Goal: Task Accomplishment & Management: Manage account settings

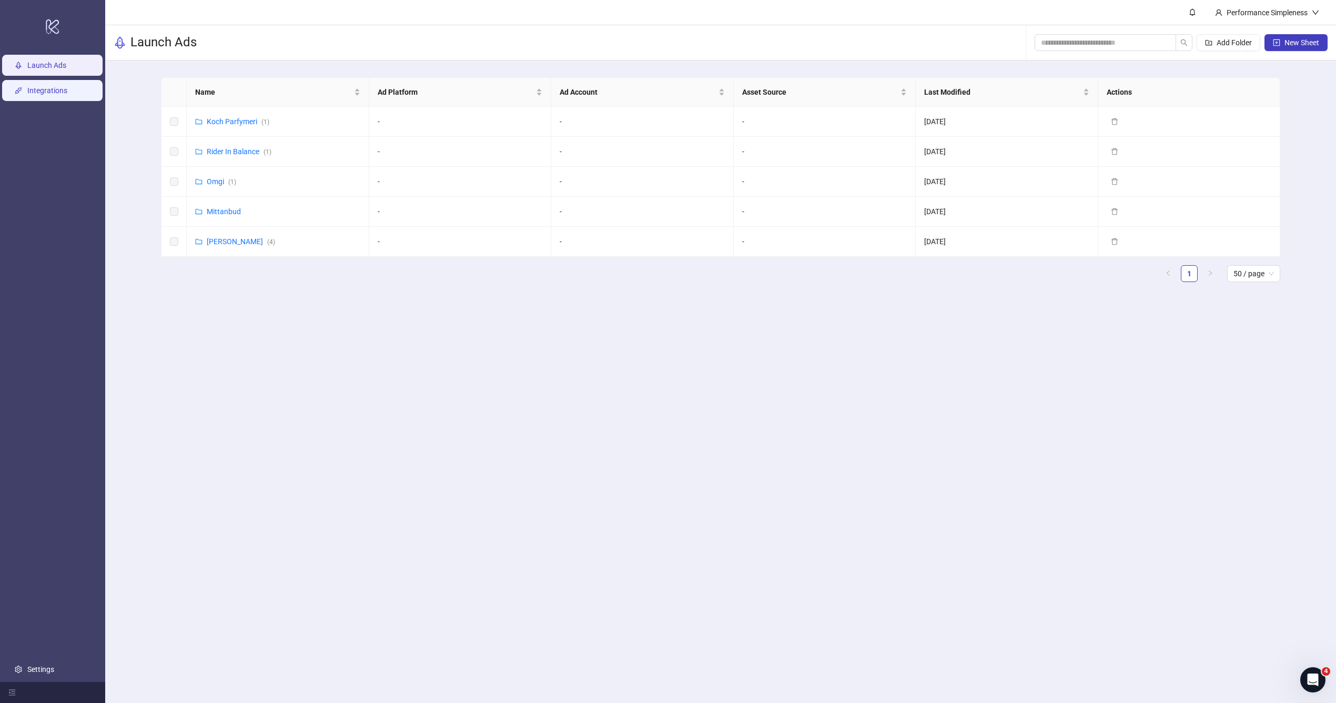
click at [50, 92] on link "Integrations" at bounding box center [47, 90] width 40 height 8
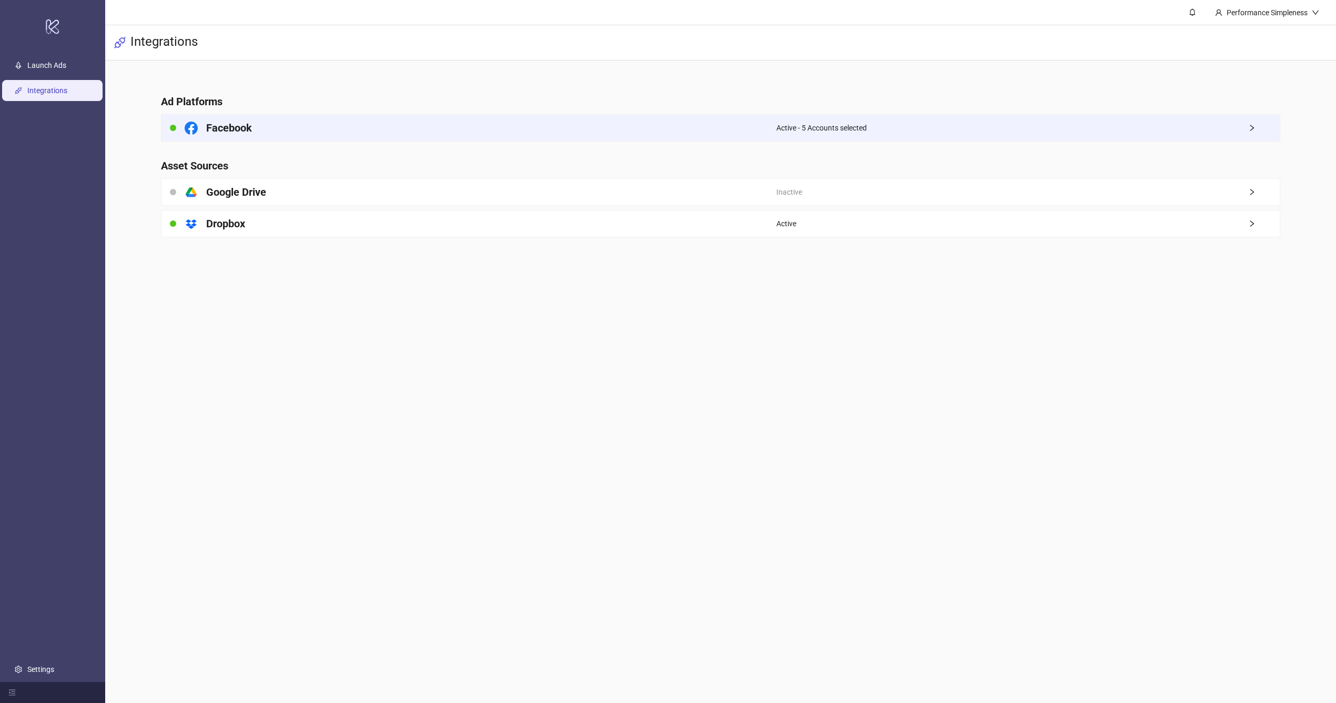
click at [691, 127] on div "Facebook" at bounding box center [469, 128] width 615 height 26
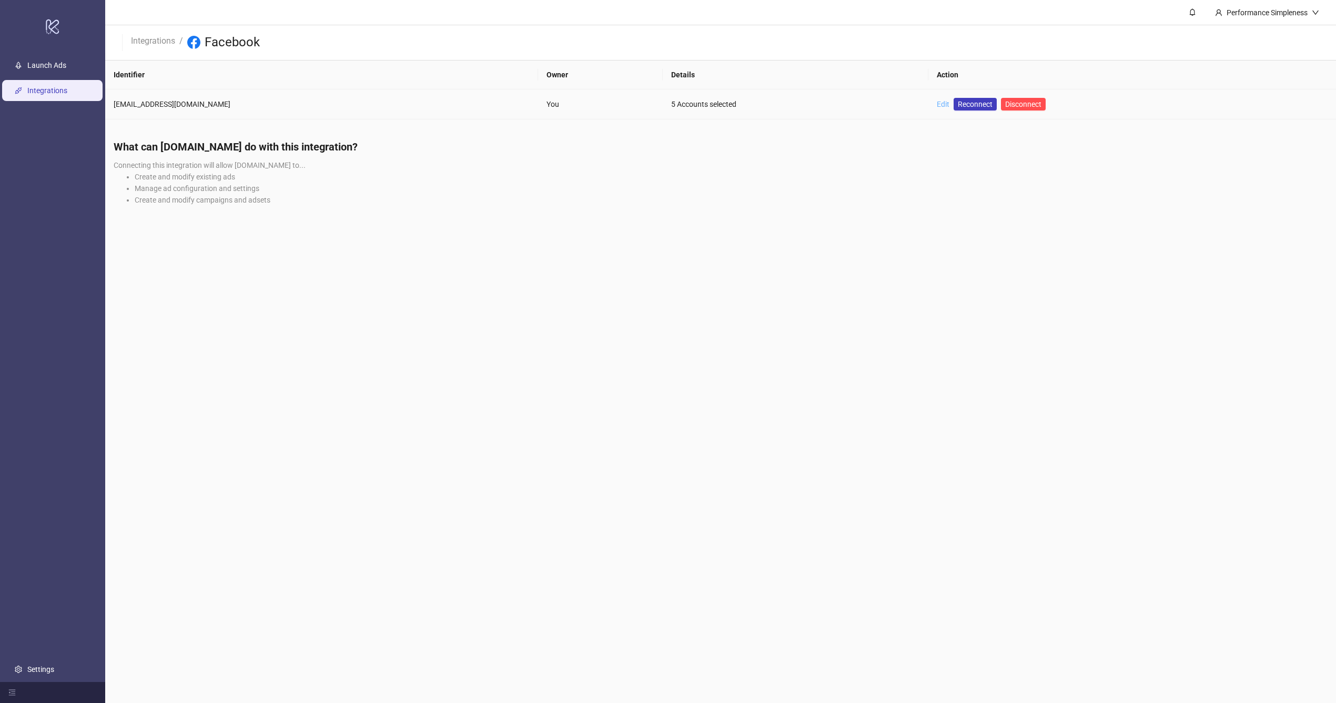
click at [937, 101] on link "Edit" at bounding box center [943, 104] width 13 height 8
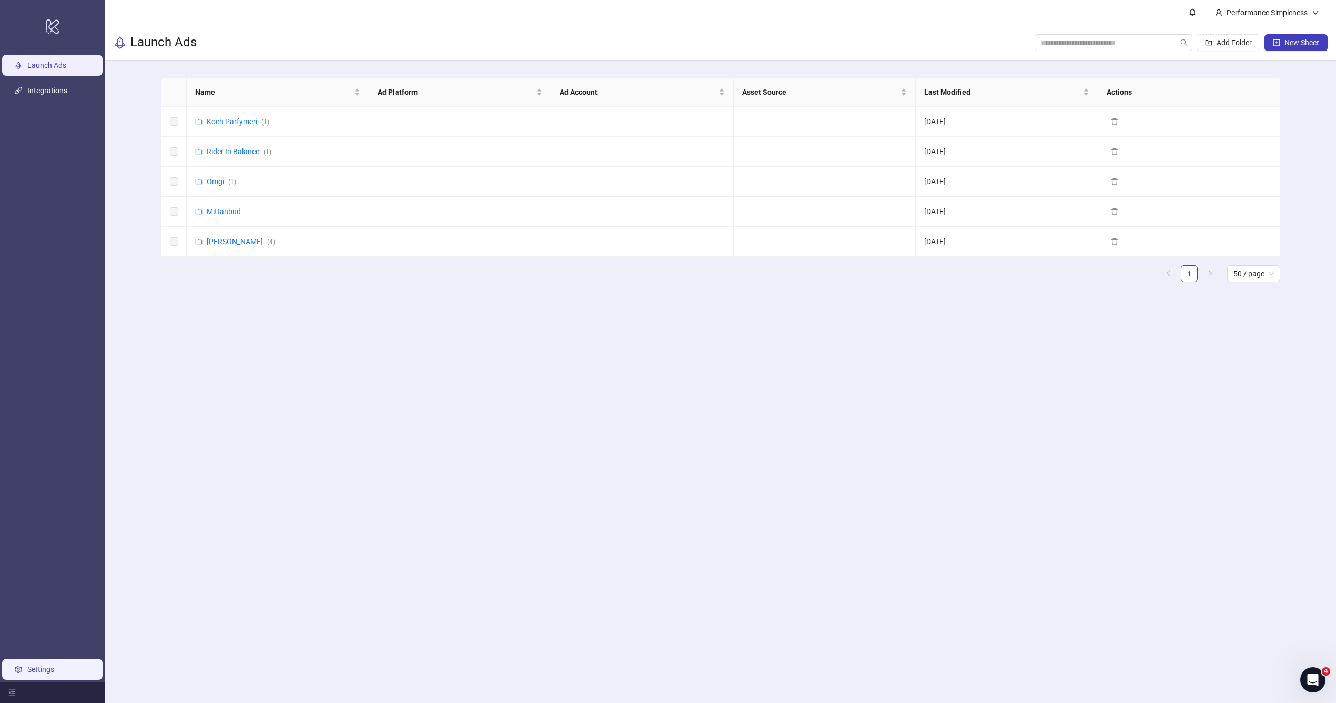
click at [33, 665] on link "Settings" at bounding box center [40, 669] width 27 height 8
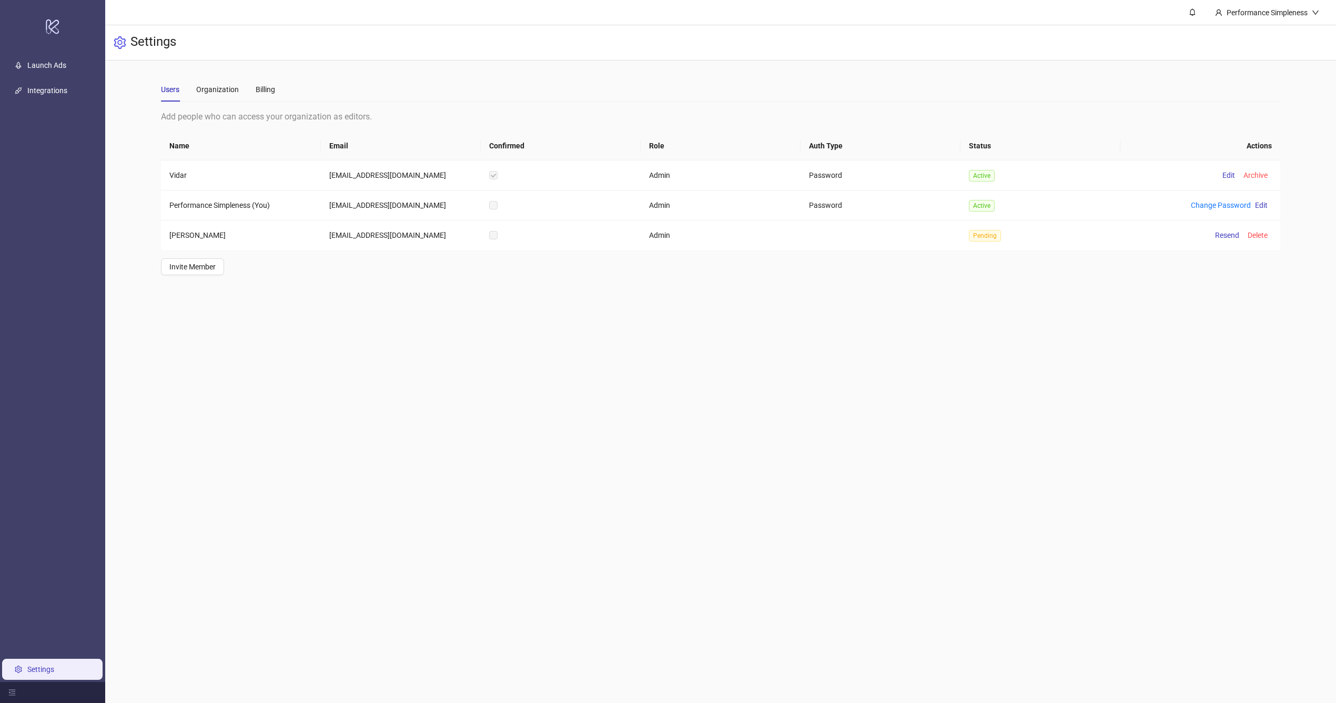
click at [238, 100] on div "Users Organization Billing" at bounding box center [218, 89] width 114 height 24
click at [225, 84] on div "Organization" at bounding box center [217, 90] width 43 height 12
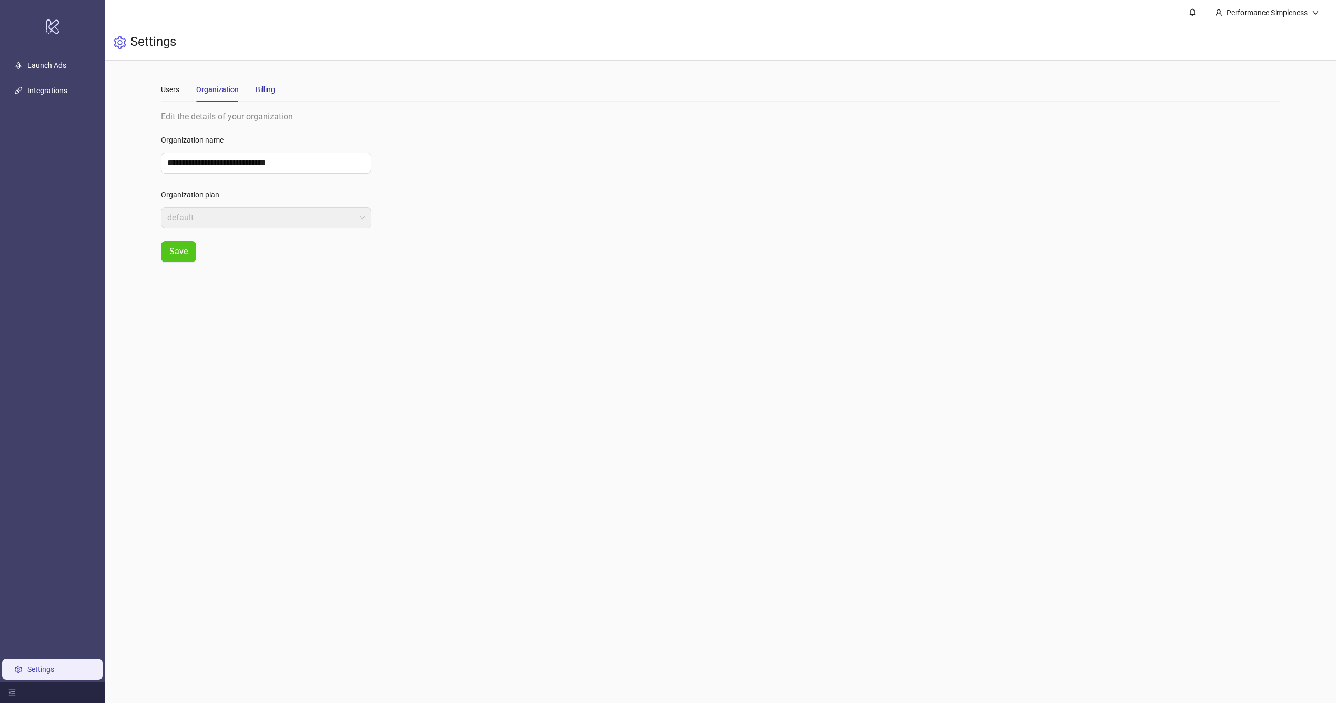
click at [269, 86] on div "Billing" at bounding box center [265, 90] width 19 height 12
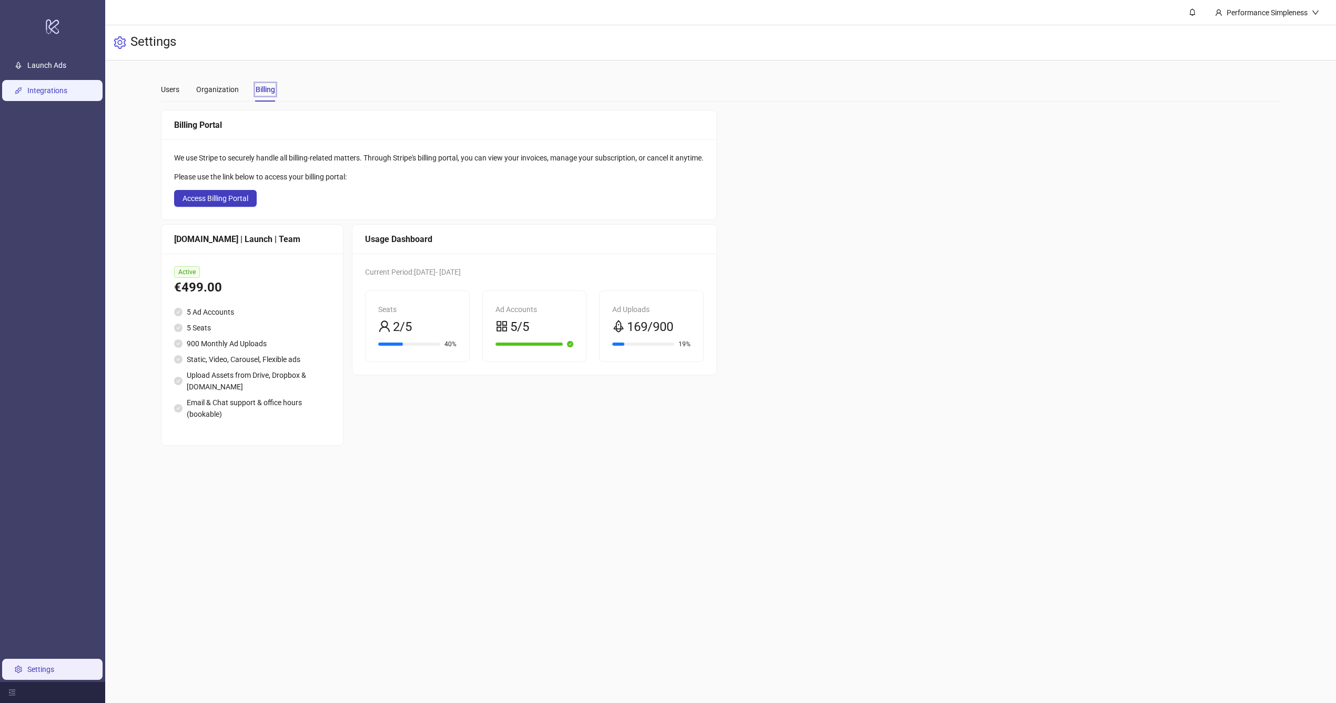
click at [47, 86] on link "Integrations" at bounding box center [47, 90] width 40 height 8
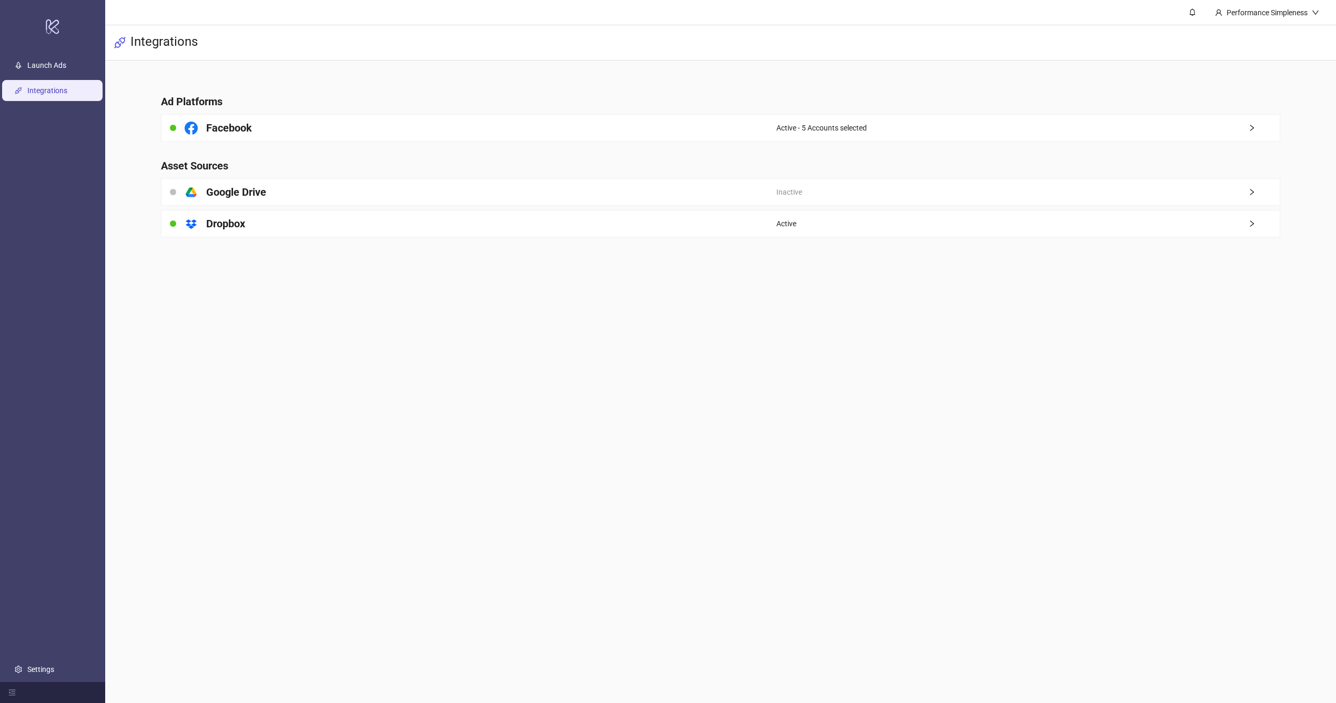
click at [928, 113] on main "Ad Platforms Facebook Active - 5 Accounts selected Asset Sources platform/googl…" at bounding box center [721, 160] width 1137 height 198
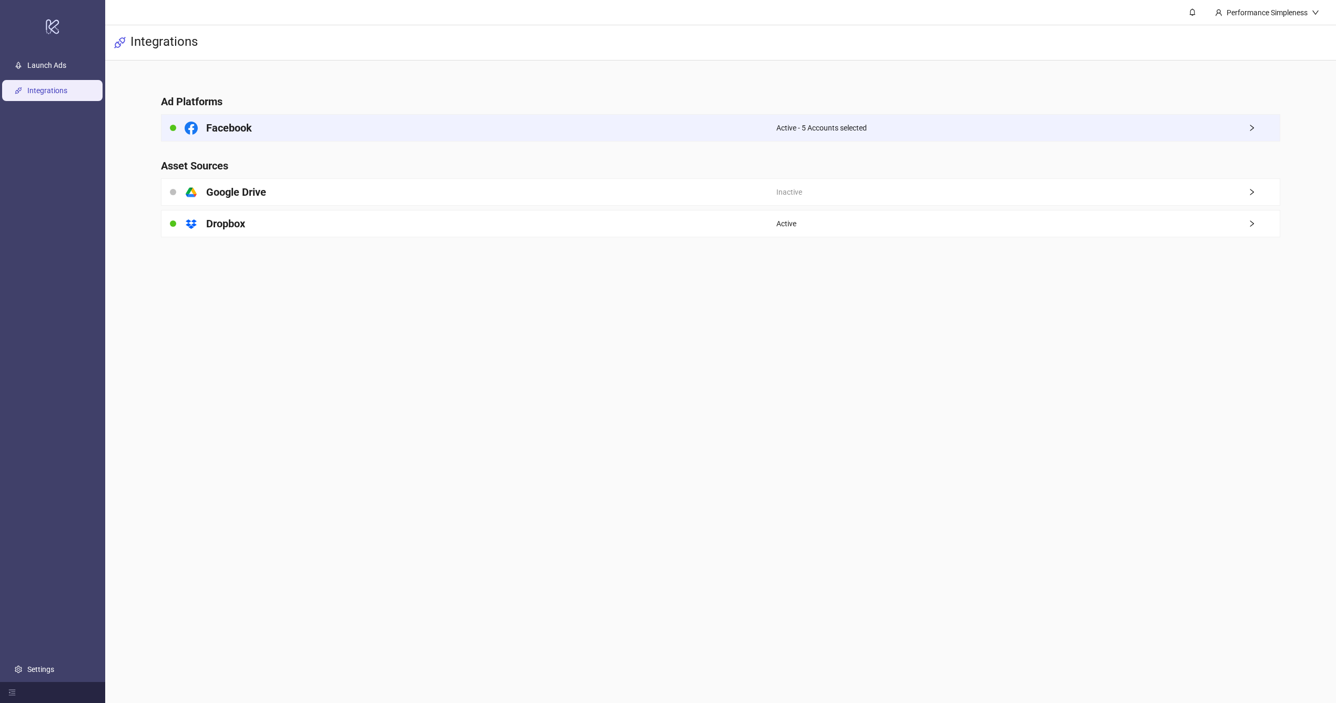
click at [909, 126] on div "Active - 5 Accounts selected" at bounding box center [1029, 128] width 504 height 26
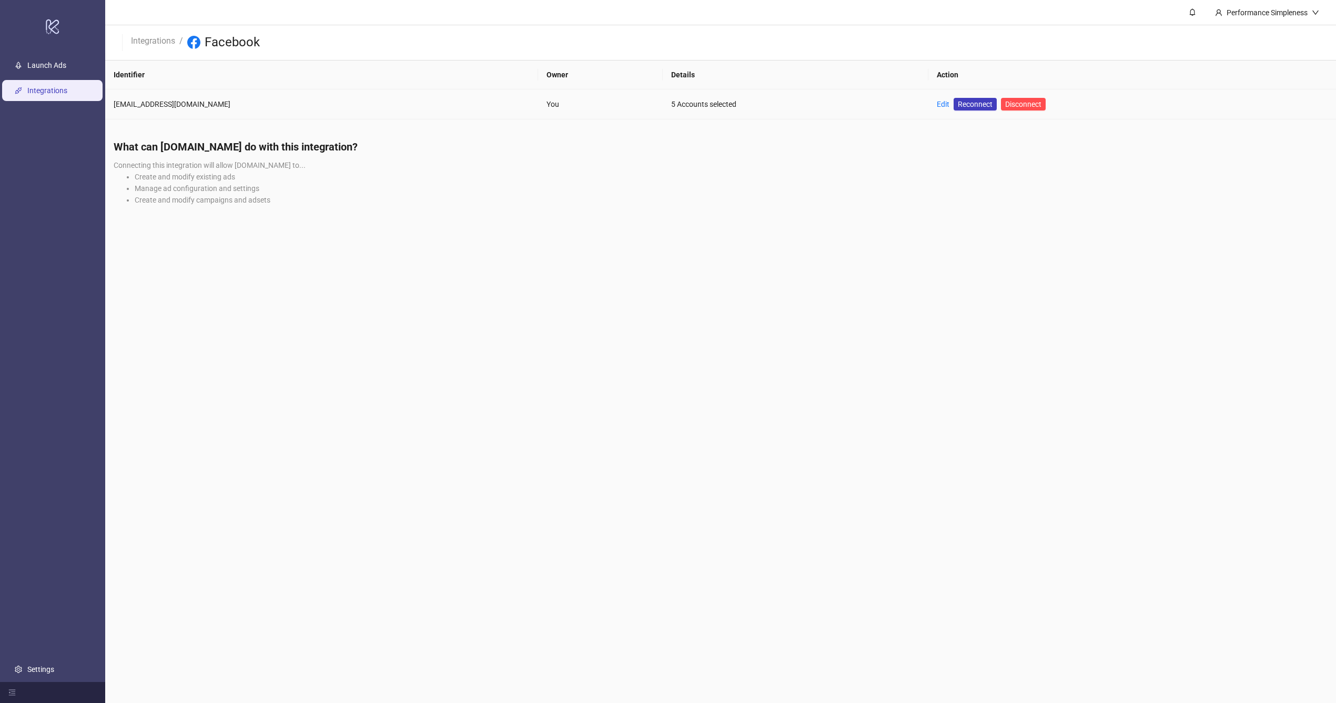
click at [929, 109] on td "Edit Reconnect Disconnect" at bounding box center [1133, 104] width 408 height 30
click at [937, 105] on link "Edit" at bounding box center [943, 104] width 13 height 8
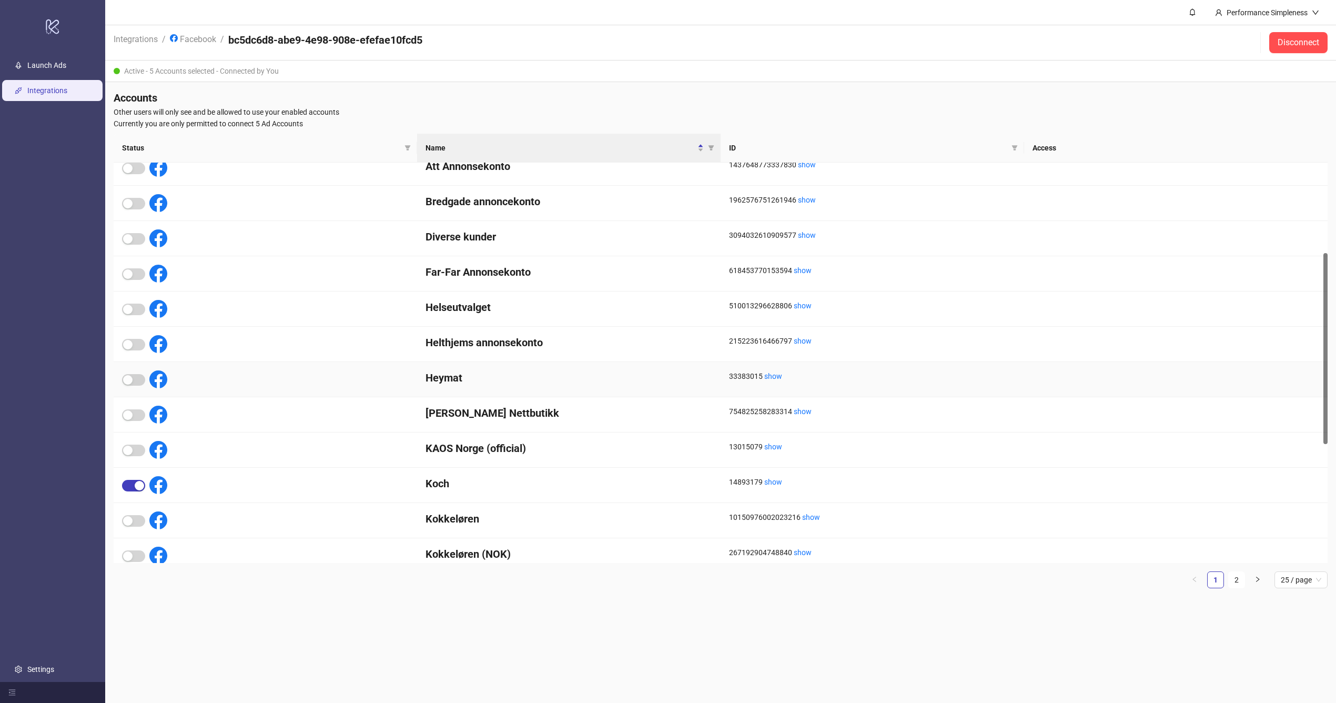
scroll to position [229, 0]
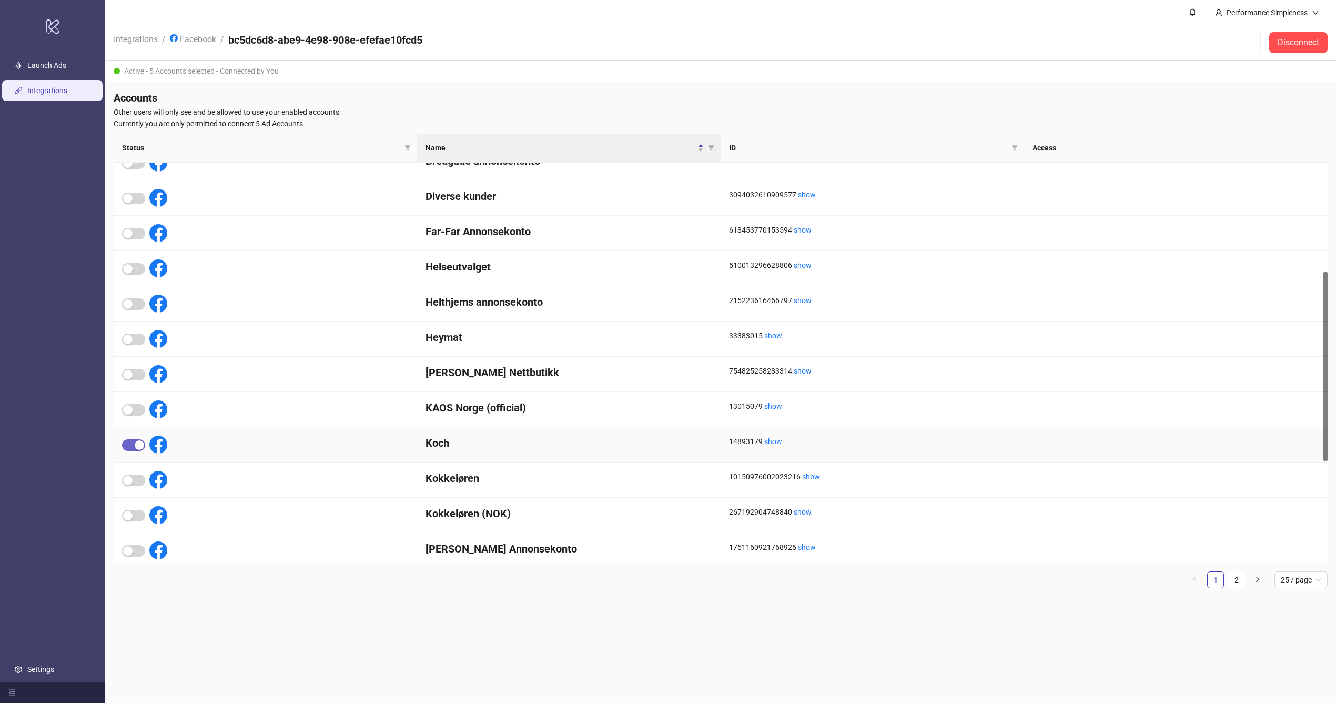
click at [130, 441] on span "button" at bounding box center [133, 445] width 23 height 12
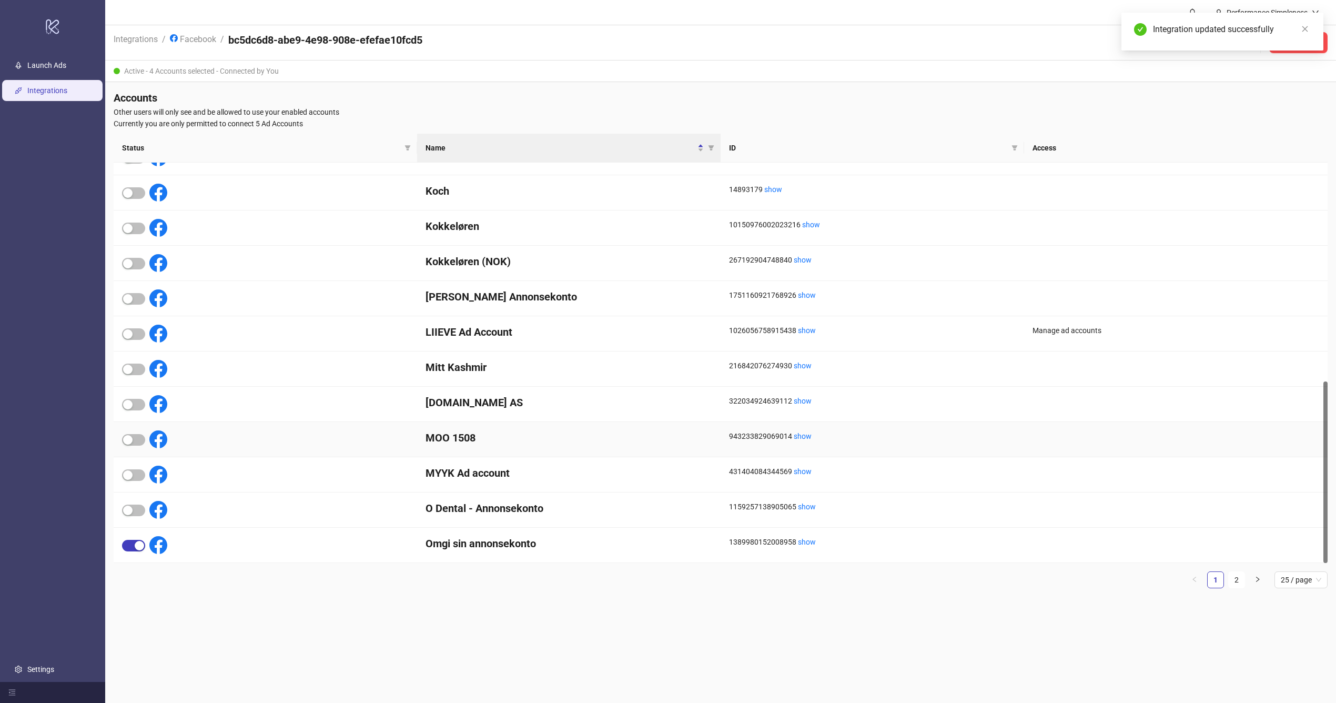
scroll to position [444, 0]
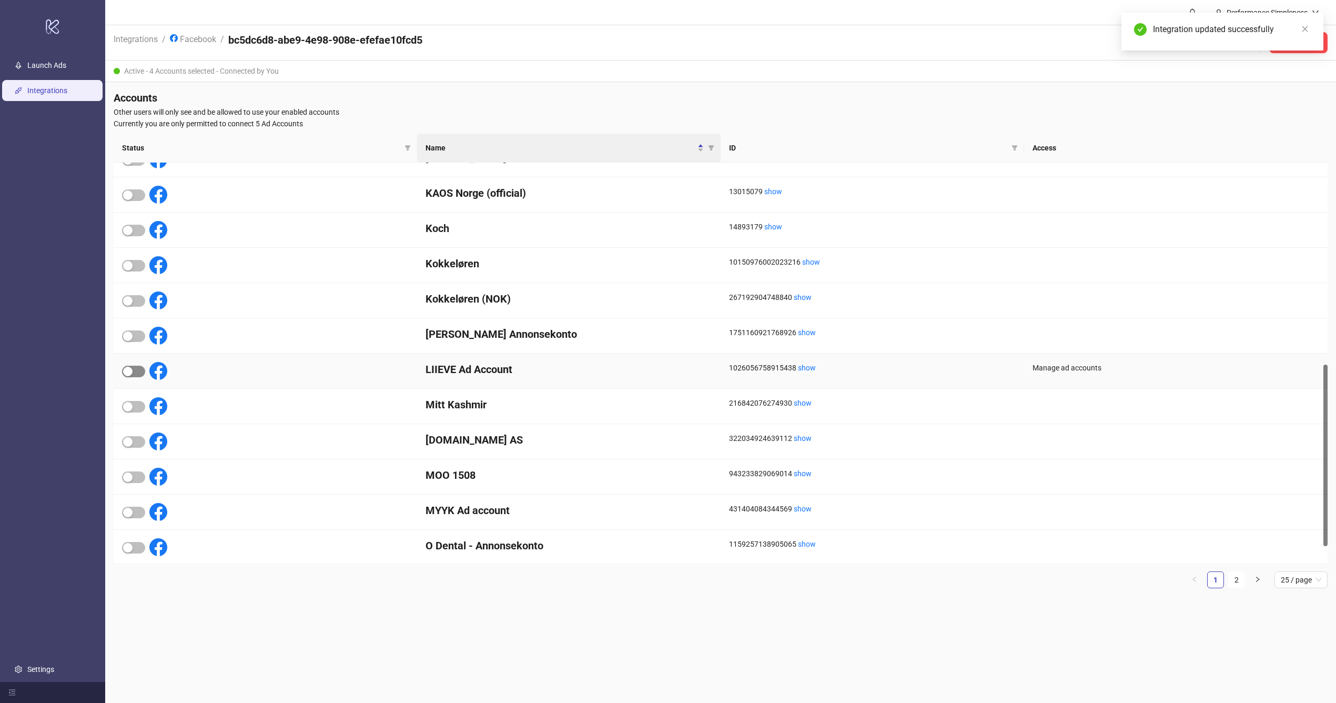
click at [134, 367] on span "button" at bounding box center [133, 372] width 23 height 12
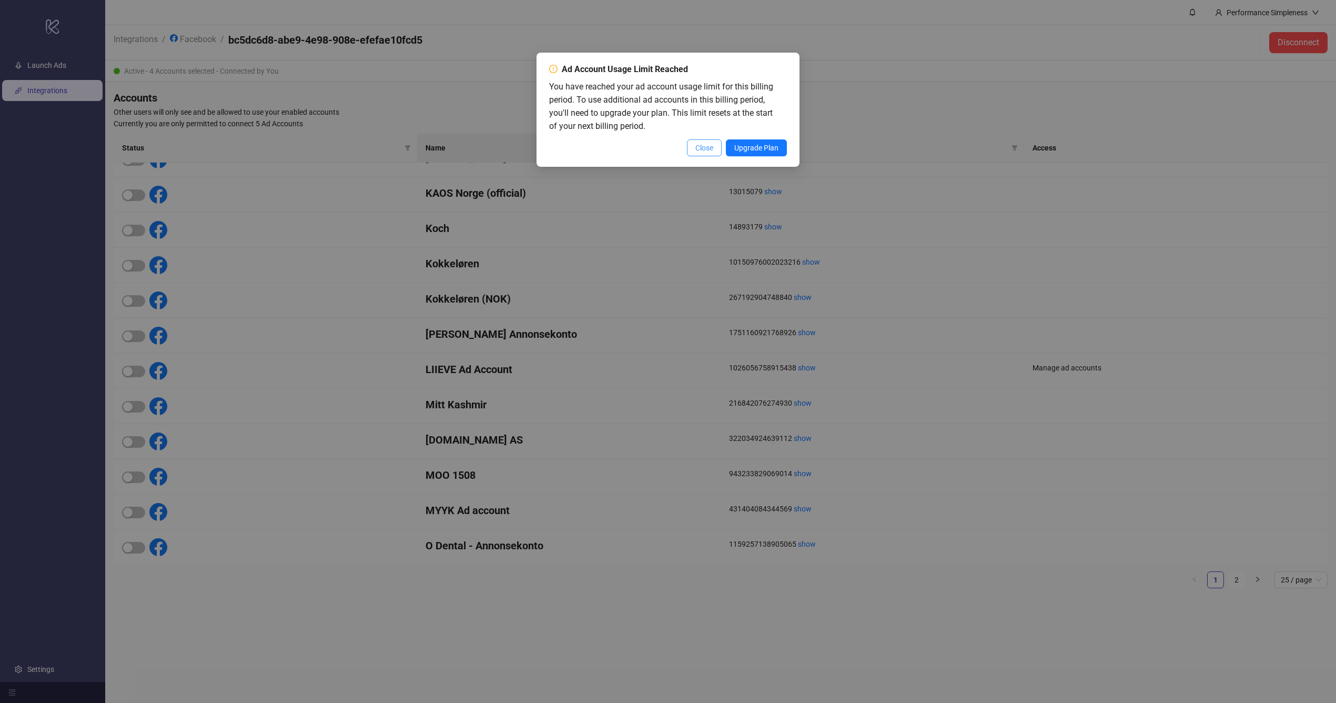
click at [706, 153] on button "Close" at bounding box center [704, 147] width 35 height 17
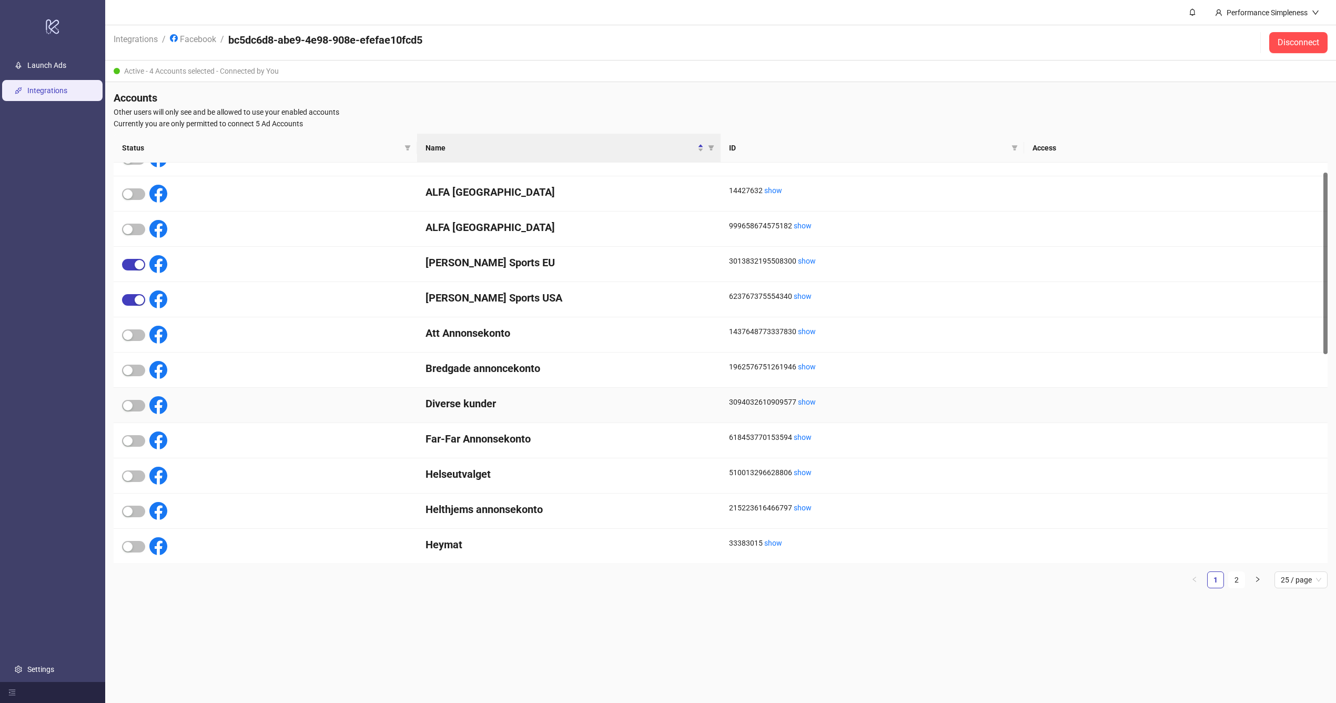
scroll to position [6, 0]
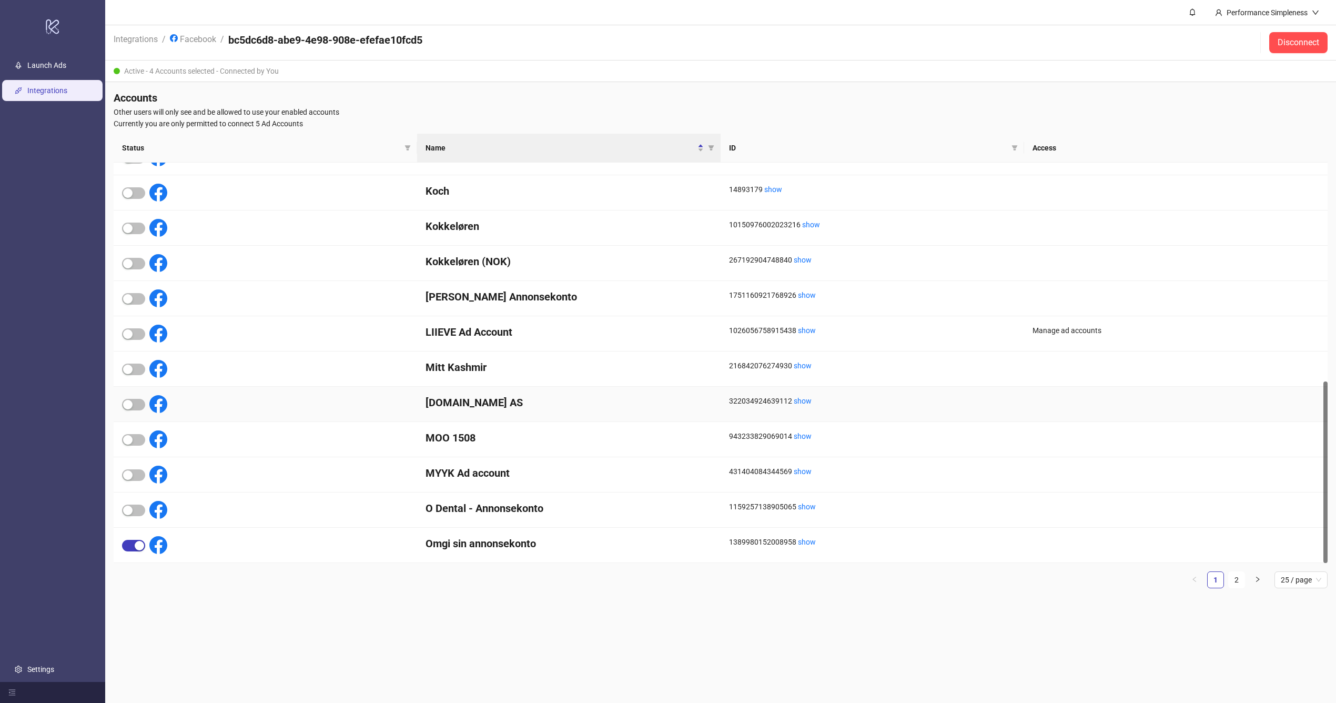
scroll to position [481, 0]
click at [133, 337] on span "button" at bounding box center [133, 334] width 23 height 12
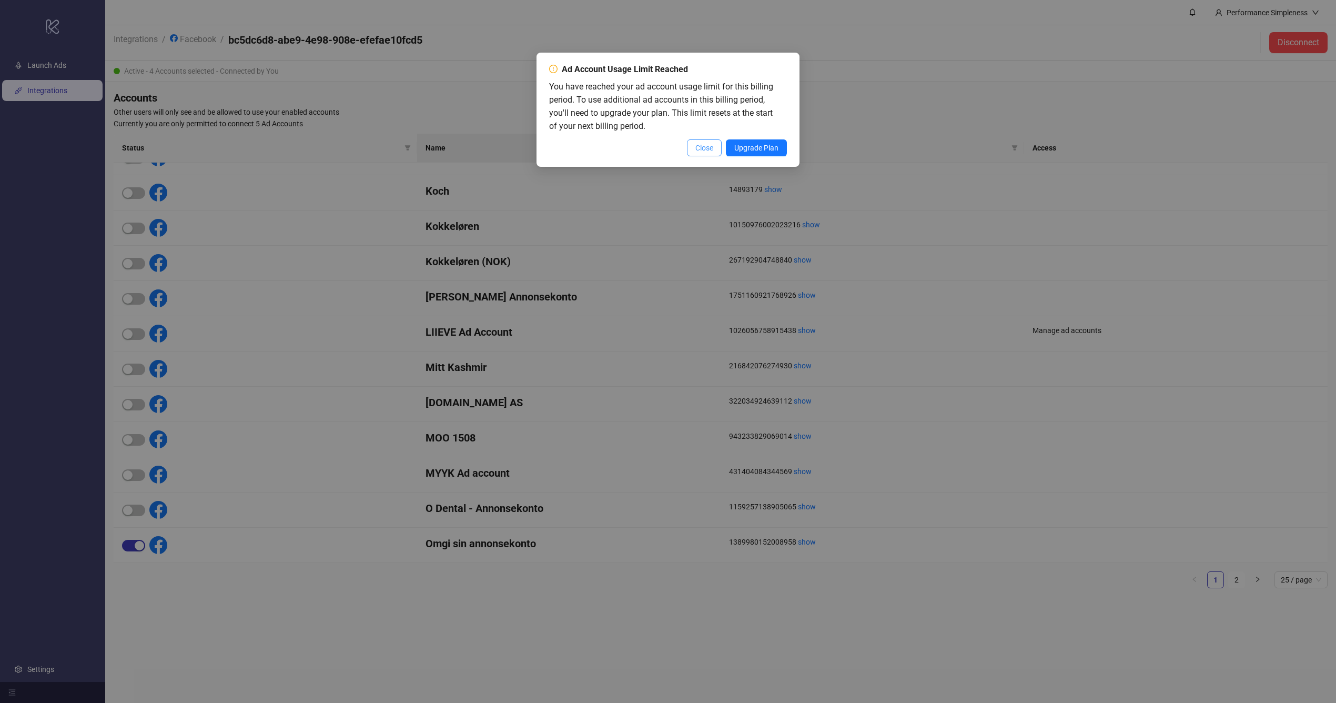
click at [710, 146] on span "Close" at bounding box center [705, 148] width 18 height 8
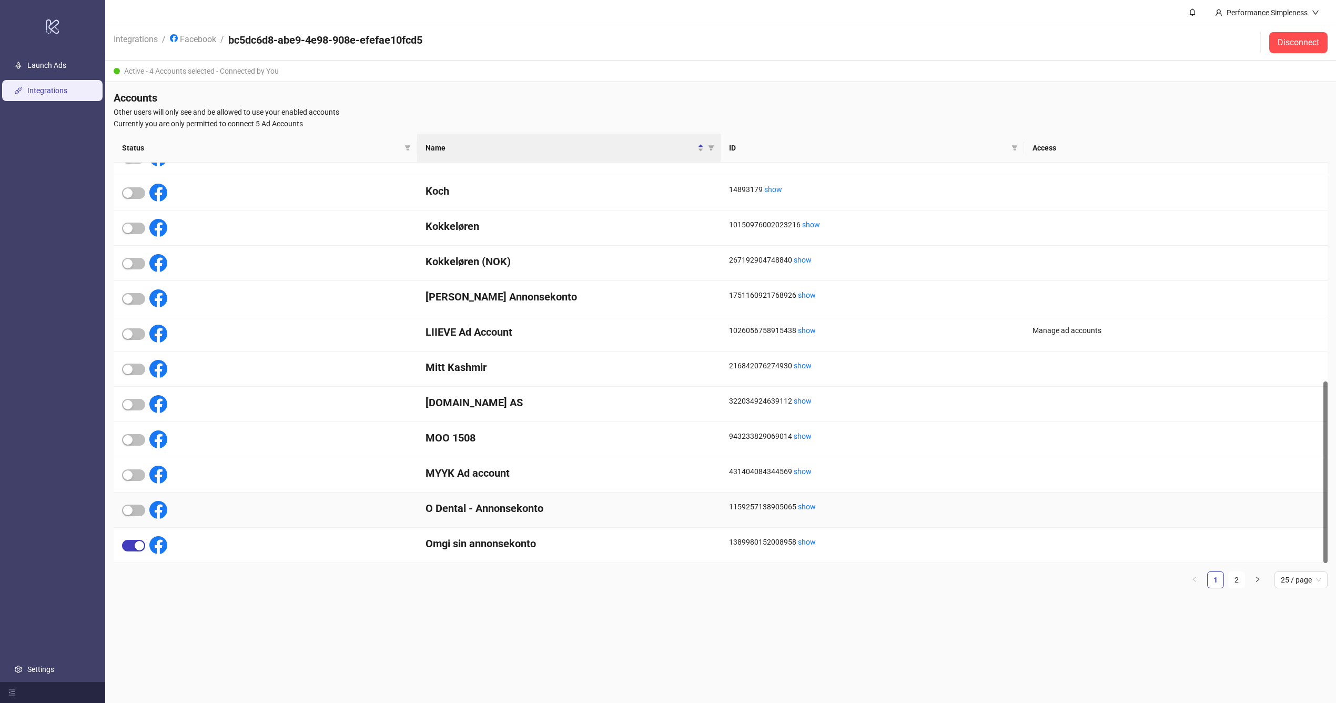
scroll to position [0, 0]
